Goal: Obtain resource: Download file/media

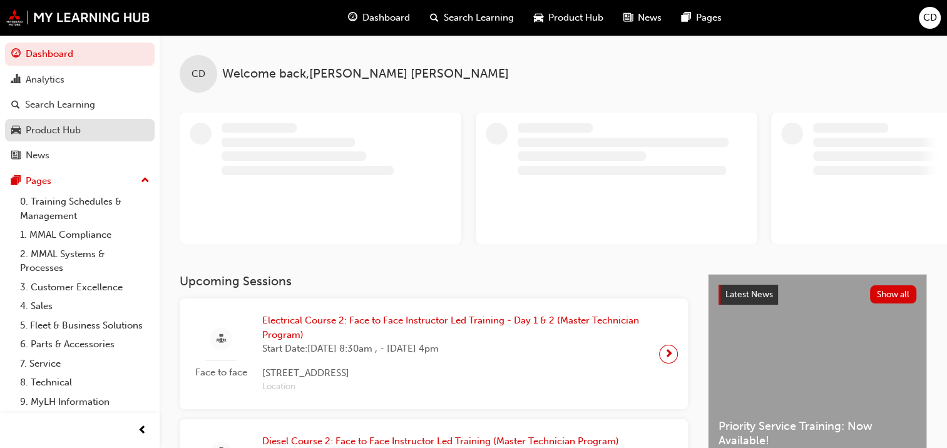
drag, startPoint x: 64, startPoint y: 125, endPoint x: 127, endPoint y: 125, distance: 63.2
click at [64, 125] on div "Product Hub" at bounding box center [53, 130] width 55 height 14
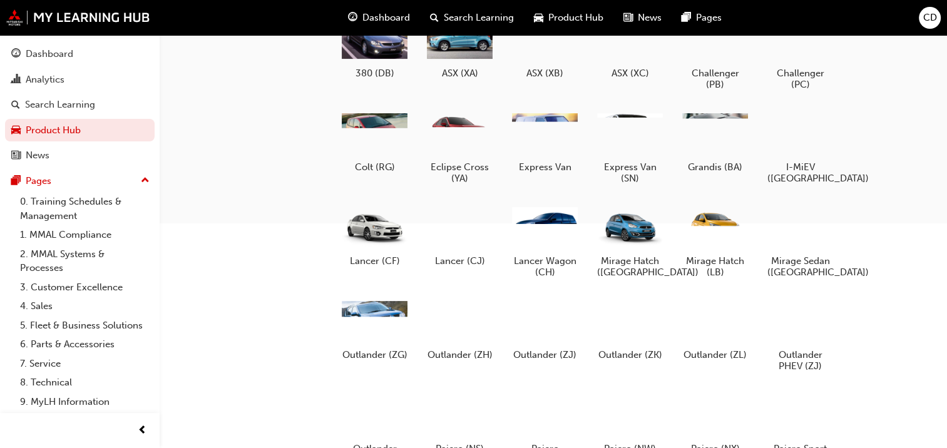
scroll to position [313, 0]
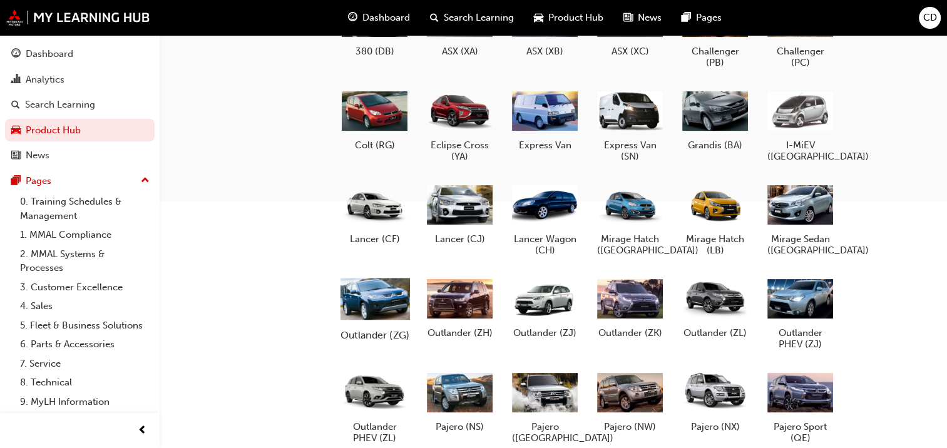
click at [381, 309] on div at bounding box center [374, 298] width 69 height 49
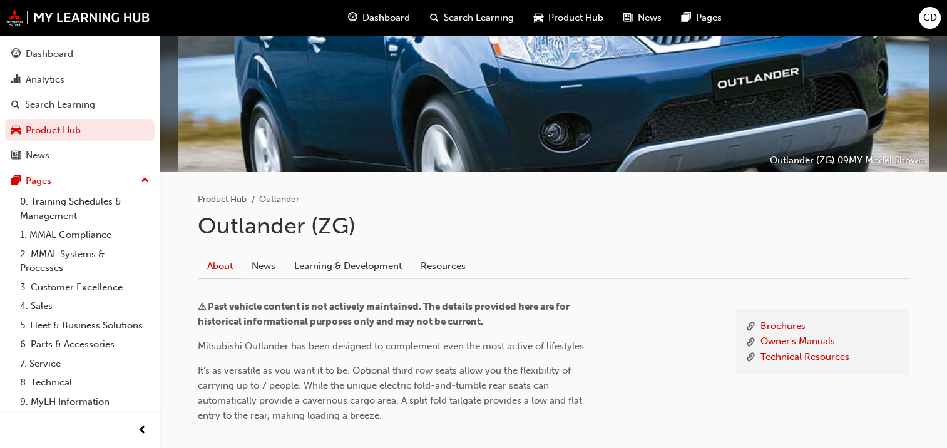
scroll to position [188, 0]
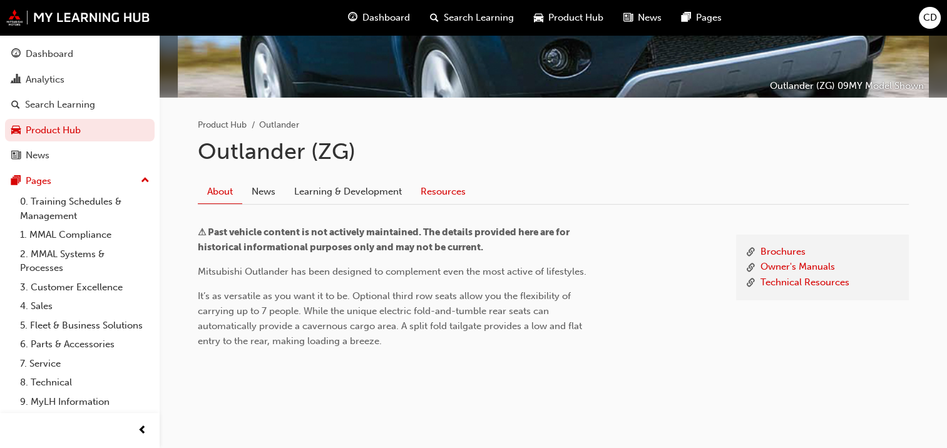
click at [449, 192] on link "Resources" at bounding box center [443, 192] width 64 height 24
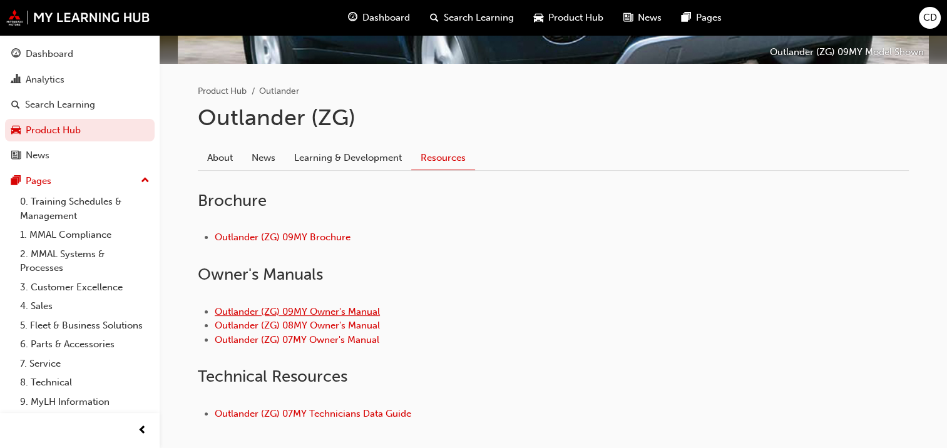
scroll to position [285, 0]
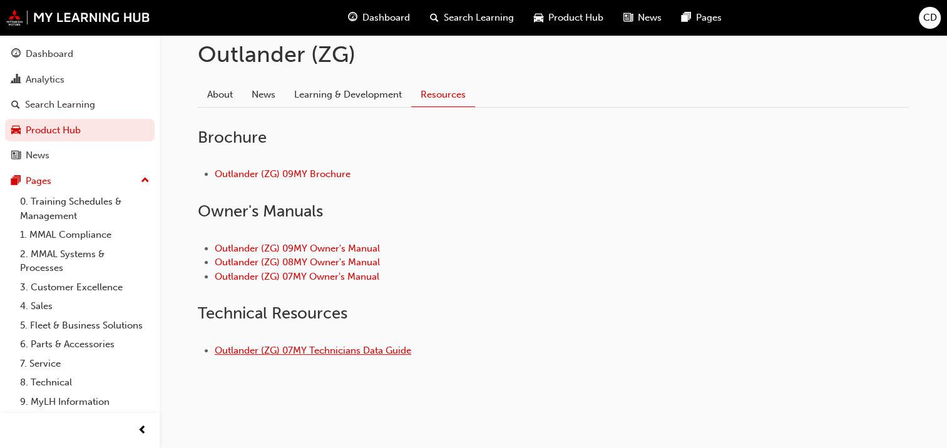
click at [333, 346] on link "Outlander (ZG) 07MY Technicians Data Guide" at bounding box center [313, 350] width 197 height 11
